Goal: Information Seeking & Learning: Learn about a topic

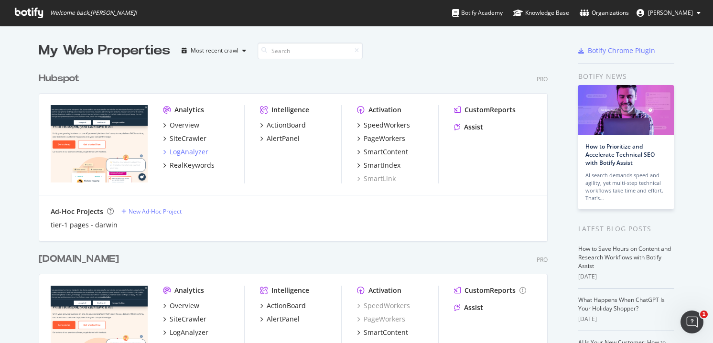
click at [180, 151] on div "LogAnalyzer" at bounding box center [189, 152] width 39 height 10
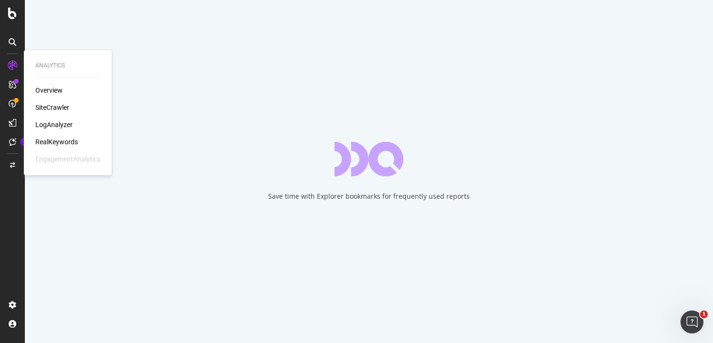
click at [48, 125] on div "LogAnalyzer" at bounding box center [53, 125] width 37 height 10
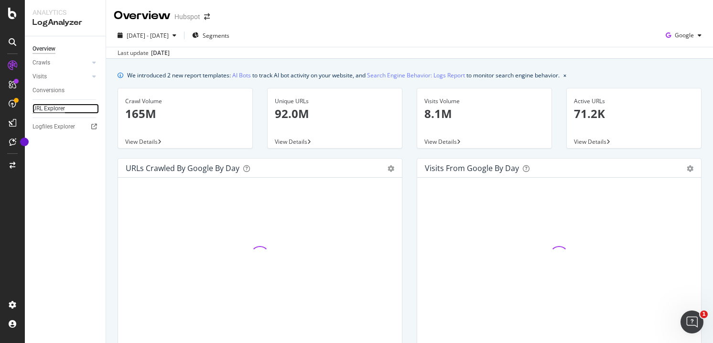
click at [48, 109] on div "URL Explorer" at bounding box center [49, 109] width 33 height 10
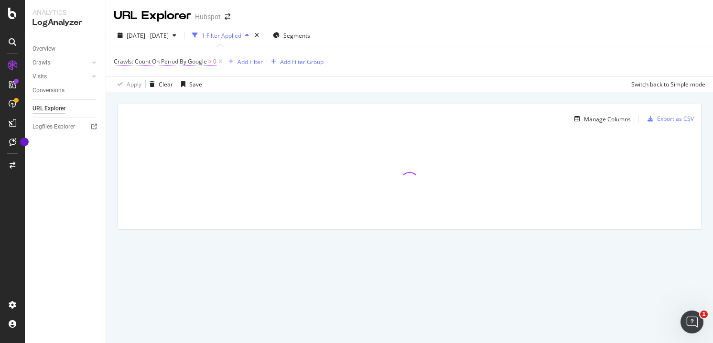
click at [173, 58] on span "Crawls: Count On Period By Google" at bounding box center [160, 61] width 93 height 8
click at [149, 84] on span "By Google" at bounding box center [135, 84] width 27 height 8
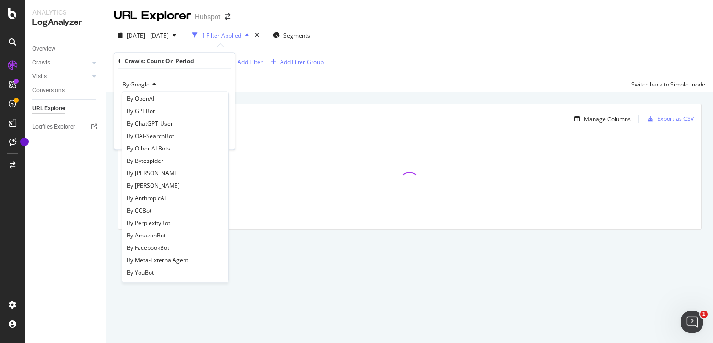
scroll to position [207, 0]
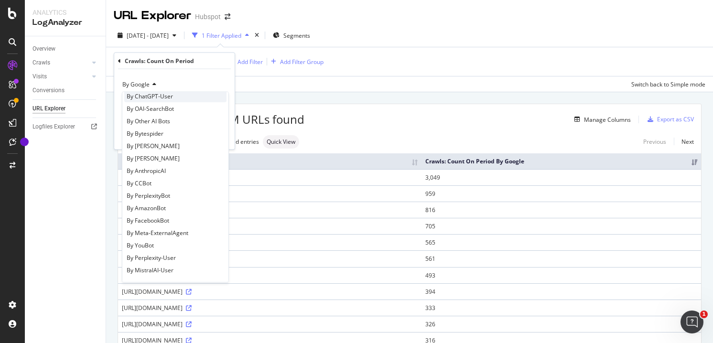
click at [178, 97] on div "By ChatGPT-User" at bounding box center [175, 96] width 102 height 12
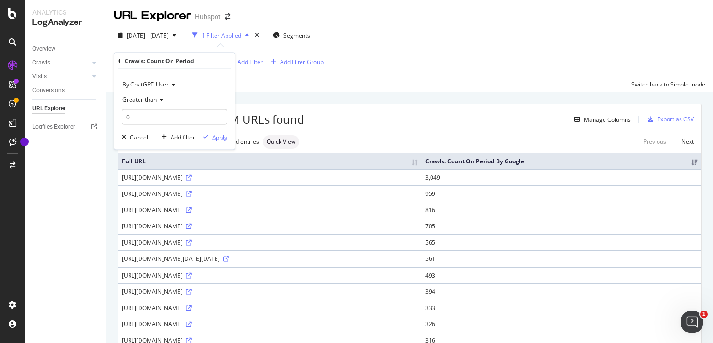
click at [218, 138] on div "Apply" at bounding box center [219, 137] width 15 height 8
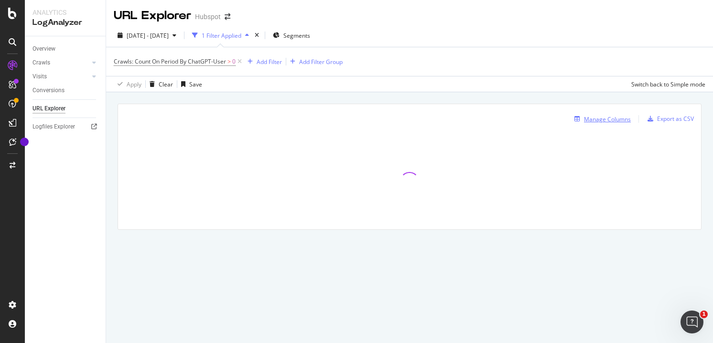
click at [606, 117] on div "Manage Columns" at bounding box center [607, 119] width 47 height 8
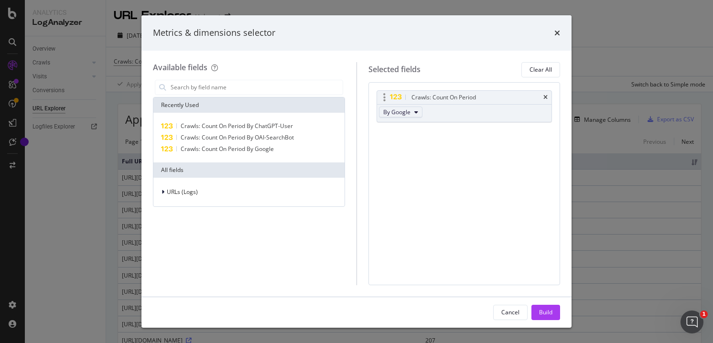
click at [410, 115] on button "By Google" at bounding box center [401, 112] width 44 height 11
click at [414, 167] on span "By ChatGPT-User" at bounding box center [425, 168] width 76 height 9
click at [544, 302] on div "Cancel Build" at bounding box center [357, 312] width 430 height 31
click at [542, 313] on div "Build" at bounding box center [545, 312] width 13 height 8
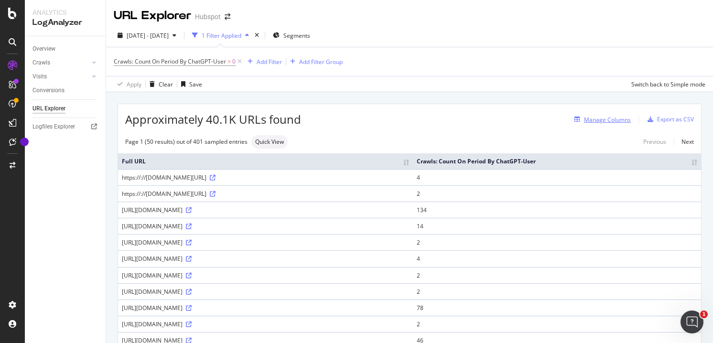
click at [589, 123] on div "Manage Columns" at bounding box center [607, 120] width 47 height 8
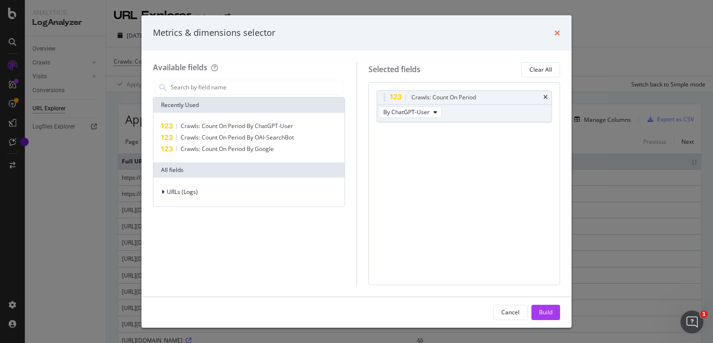
click at [556, 33] on icon "times" at bounding box center [558, 33] width 6 height 8
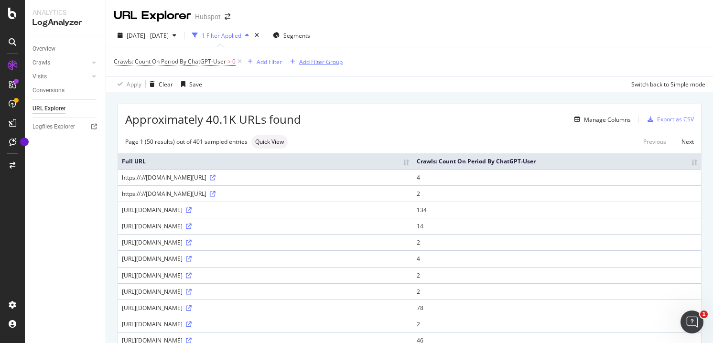
click at [304, 61] on div "Add Filter Group" at bounding box center [321, 62] width 44 height 8
click at [387, 73] on div "Crawls: Count On Period By ChatGPT-User > 0 Add Filter Add Filter Group" at bounding box center [410, 61] width 592 height 29
click at [273, 62] on div "Add Filter" at bounding box center [269, 62] width 25 height 8
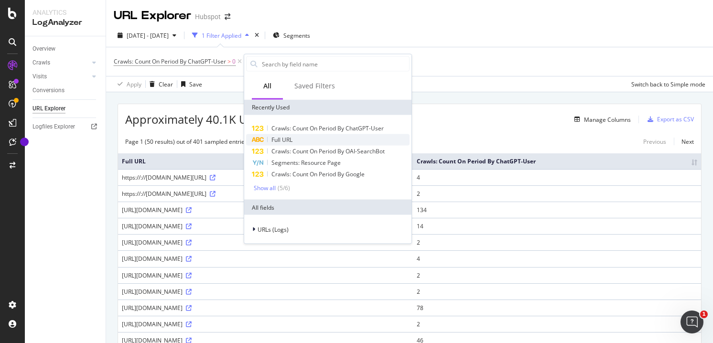
click at [290, 142] on span "Full URL" at bounding box center [282, 140] width 21 height 8
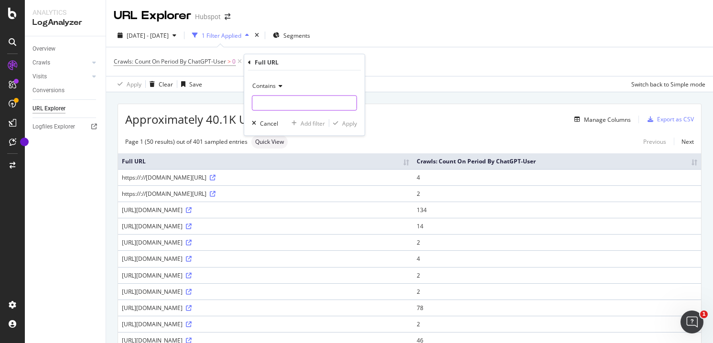
click at [290, 110] on input "text" at bounding box center [304, 103] width 104 height 15
paste input "[URL][DOMAIN_NAME][PERSON_NAME]"
type input "[URL][DOMAIN_NAME][PERSON_NAME]"
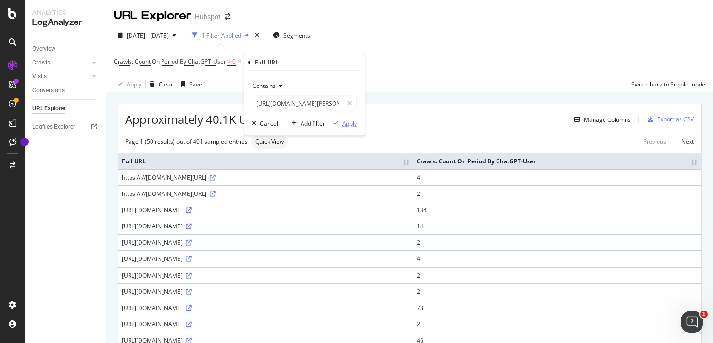
click at [348, 123] on div "Apply" at bounding box center [349, 123] width 15 height 8
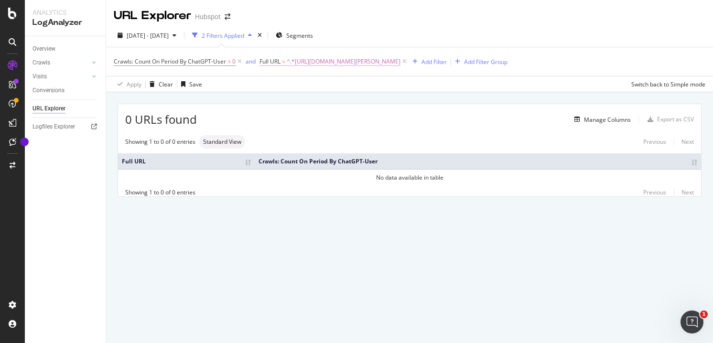
click at [349, 57] on span "^.*[URL][DOMAIN_NAME][PERSON_NAME]" at bounding box center [344, 61] width 114 height 13
click at [297, 104] on input "[URL][DOMAIN_NAME][PERSON_NAME]" at bounding box center [314, 101] width 90 height 15
paste input "[URL][DOMAIN_NAME]"
type input "[URL][DOMAIN_NAME]"
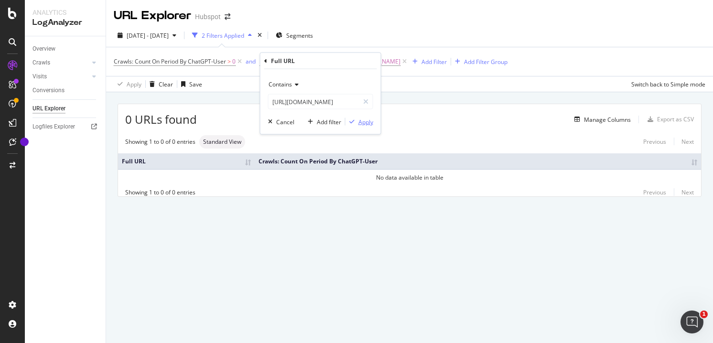
scroll to position [0, 0]
click at [364, 125] on div "Apply" at bounding box center [366, 122] width 15 height 8
